Goal: Find specific page/section: Find specific page/section

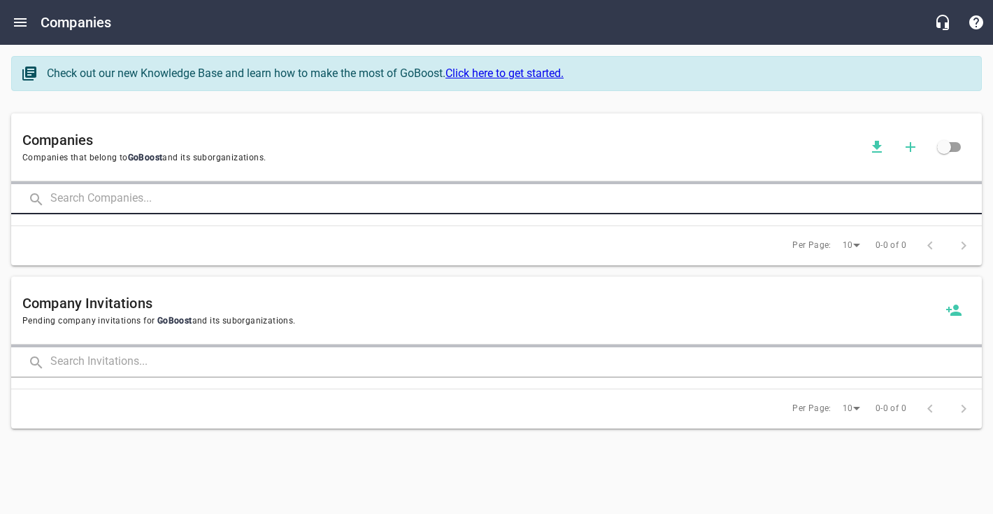
click at [94, 204] on input "text" at bounding box center [516, 199] width 932 height 30
click button at bounding box center [0, 0] width 0 height 0
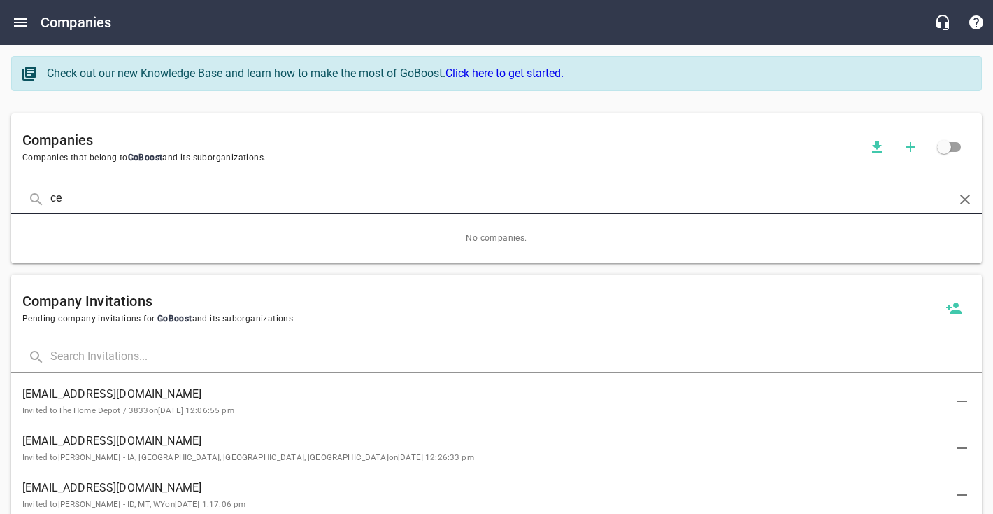
type input "c"
type input "CENTRAL"
click button at bounding box center [0, 0] width 0 height 0
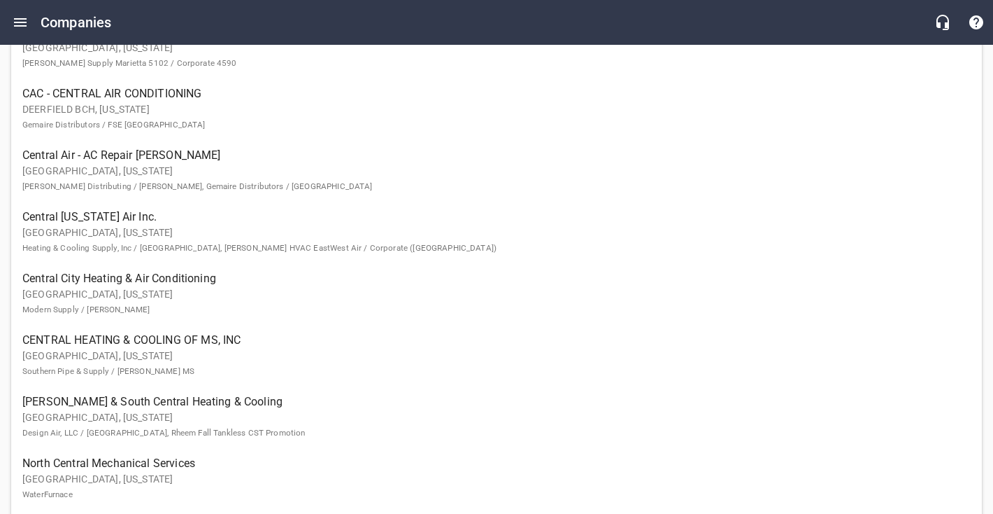
scroll to position [332, 0]
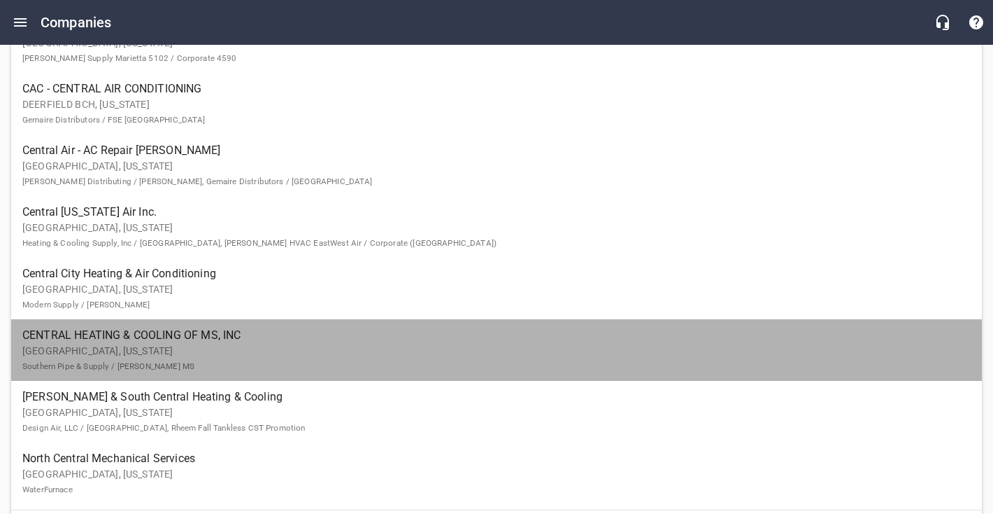
click at [190, 353] on p "[GEOGRAPHIC_DATA], [US_STATE] Southern Pipe & Supply / [PERSON_NAME] MS" at bounding box center [485, 358] width 926 height 29
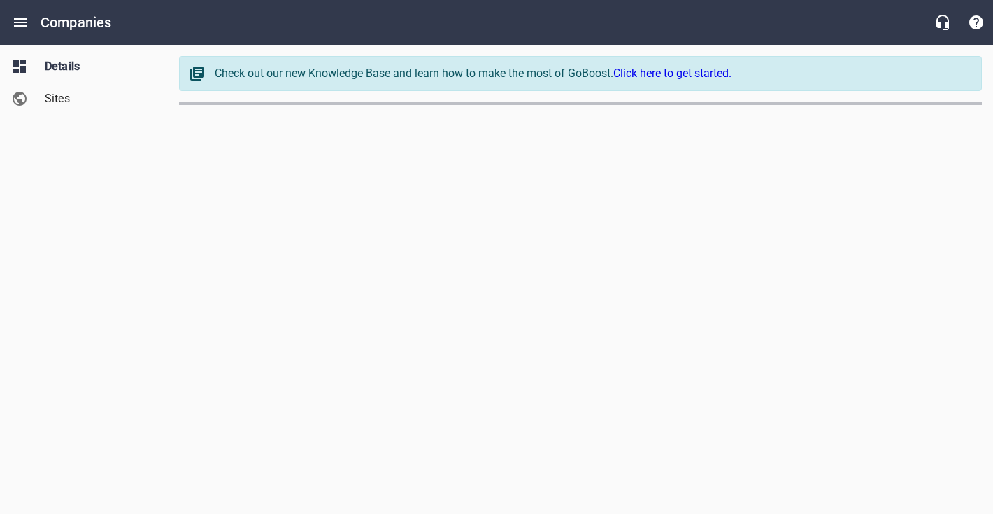
select select "[US_STATE]"
select select "62"
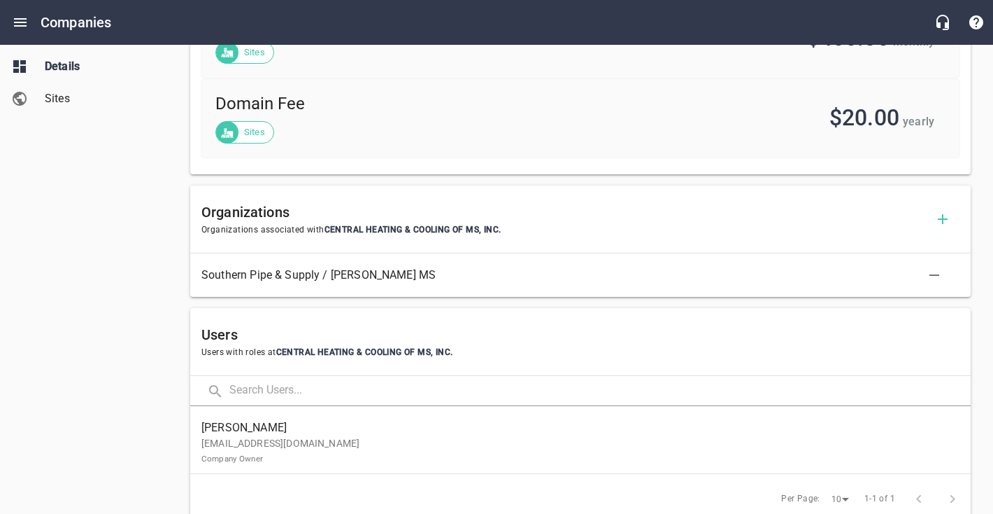
scroll to position [709, 0]
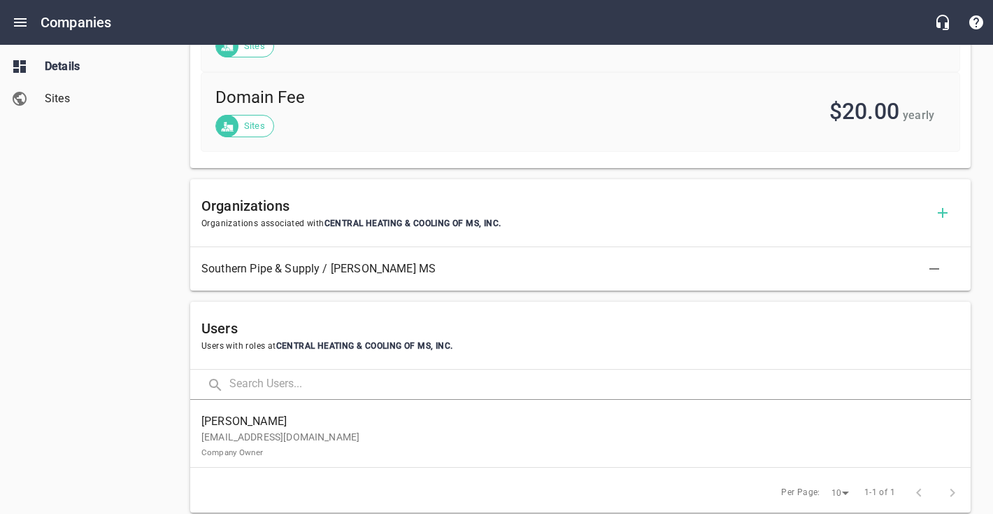
click at [505, 421] on span "[PERSON_NAME]" at bounding box center [574, 421] width 747 height 17
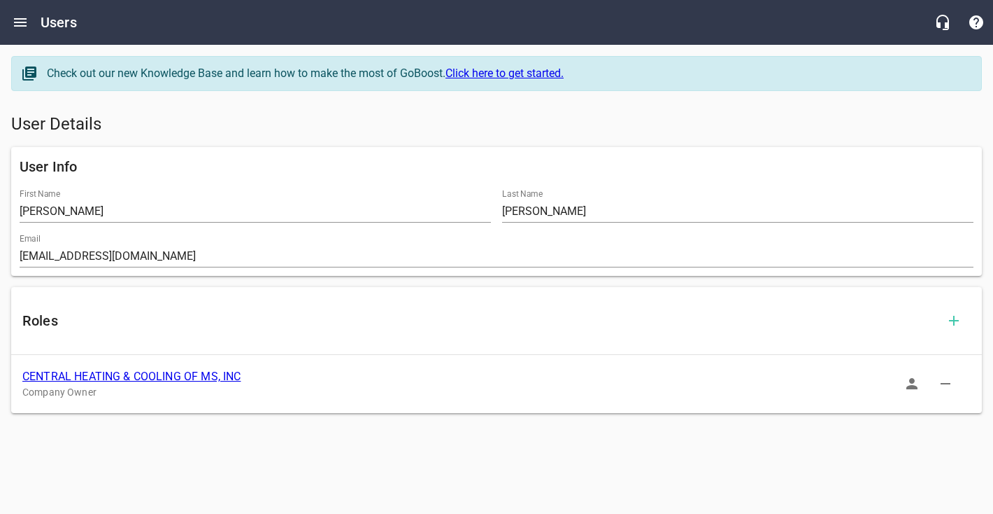
click at [909, 387] on icon "button" at bounding box center [912, 383] width 11 height 11
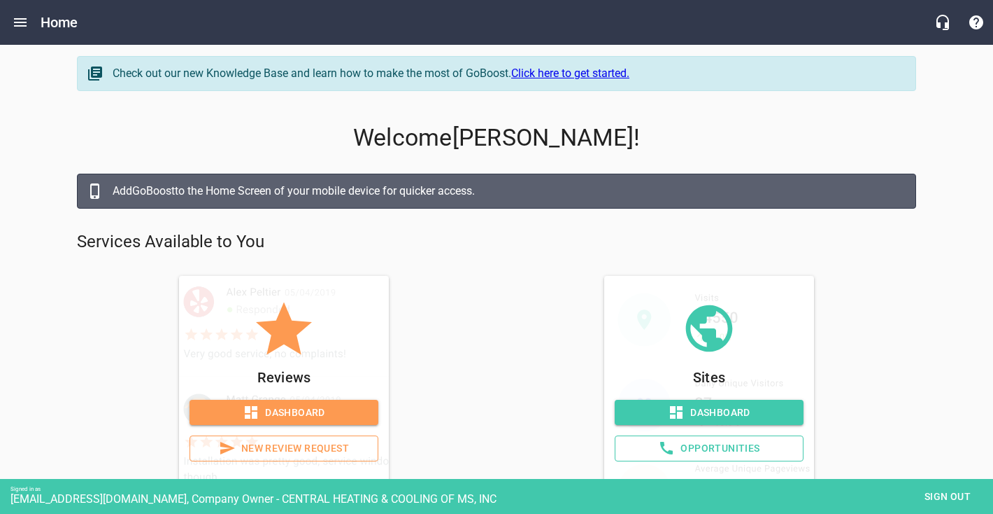
click at [709, 409] on span "Dashboard" at bounding box center [709, 412] width 167 height 17
